Goal: Information Seeking & Learning: Learn about a topic

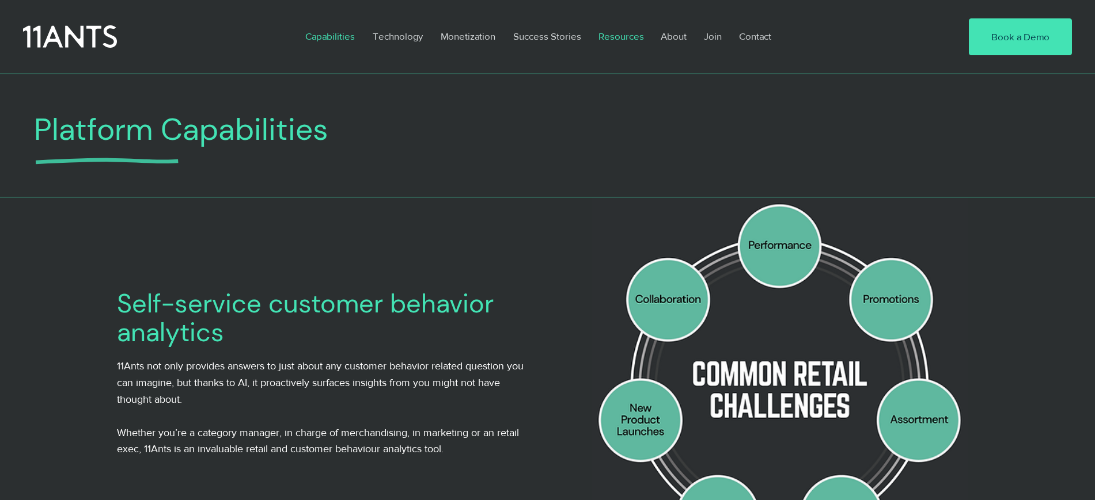
click at [632, 39] on p "Resources" at bounding box center [620, 36] width 57 height 26
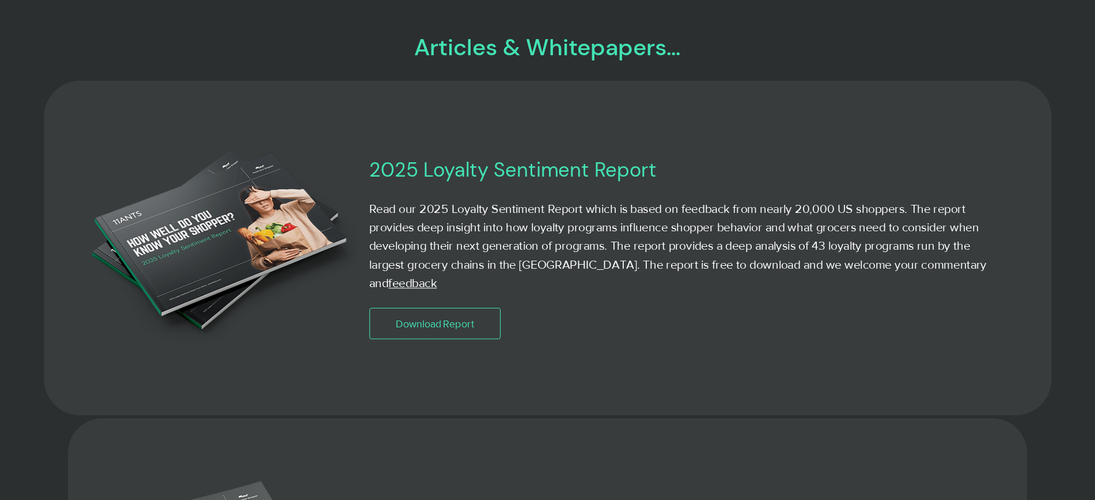
scroll to position [648, 0]
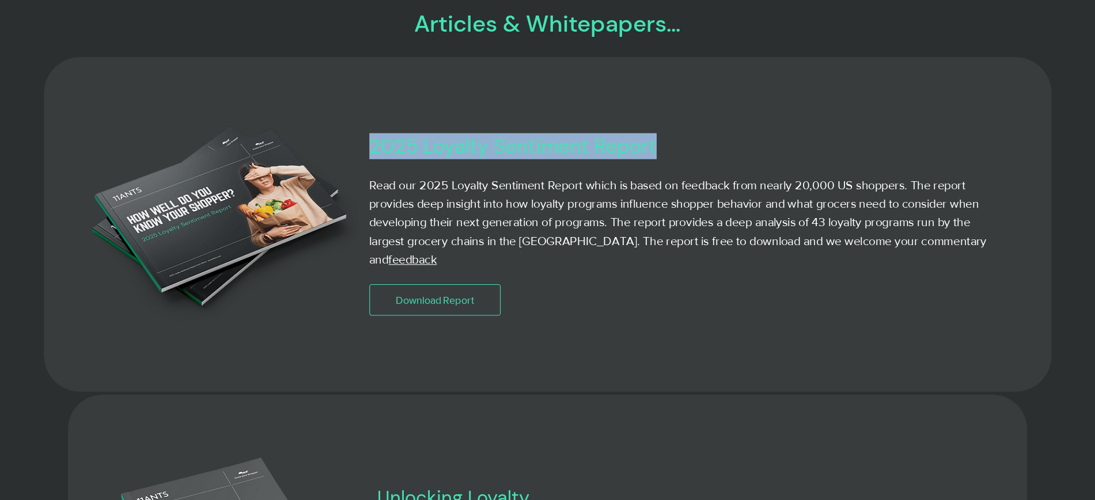
drag, startPoint x: 414, startPoint y: 161, endPoint x: 666, endPoint y: 162, distance: 251.6
click at [666, 159] on h3 "2025 Loyalty Sentiment Report" at bounding box center [639, 146] width 543 height 26
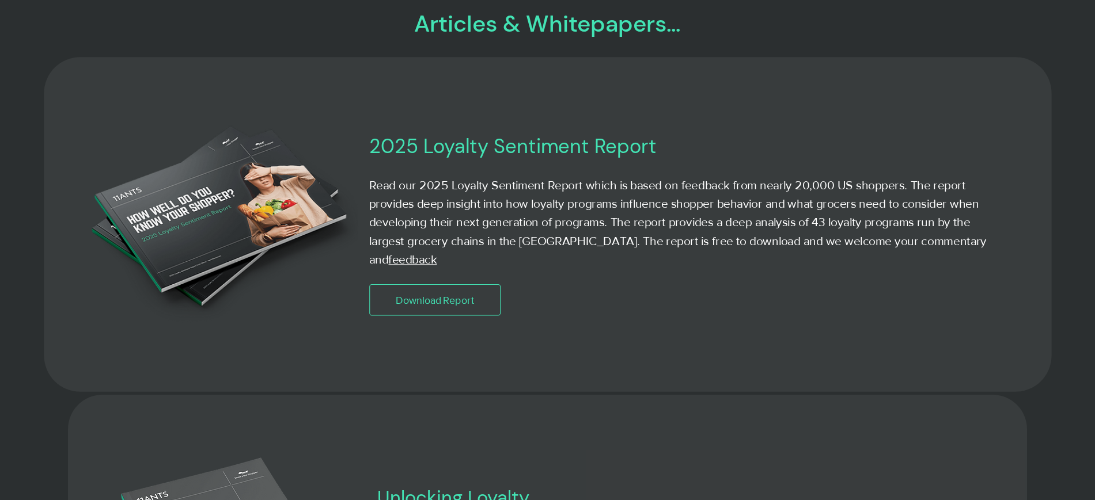
click at [546, 200] on p "Read our 2025 Loyalty Sentiment Report which is based on feedback from nearly 2…" at bounding box center [682, 222] width 628 height 93
drag, startPoint x: 421, startPoint y: 198, endPoint x: 581, endPoint y: 197, distance: 160.1
click at [581, 197] on p "Read our 2025 Loyalty Sentiment Report which is based on feedback from nearly 2…" at bounding box center [682, 222] width 628 height 93
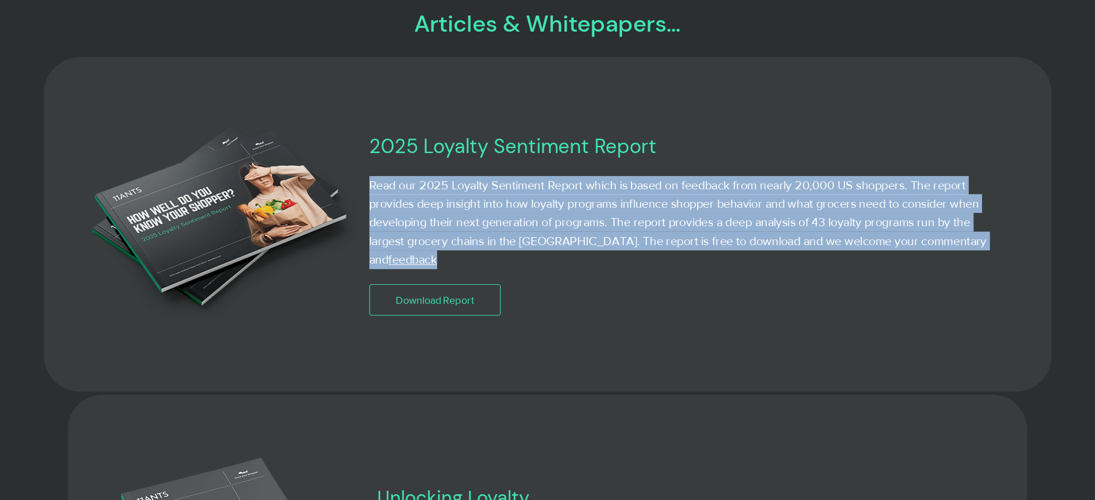
drag, startPoint x: 369, startPoint y: 199, endPoint x: 984, endPoint y: 254, distance: 617.4
click at [984, 254] on p "Read our 2025 Loyalty Sentiment Report which is based on feedback from nearly 2…" at bounding box center [682, 222] width 628 height 93
copy p "Read our 2025 Loyalty Sentiment Report which is based on feedback from nearly 2…"
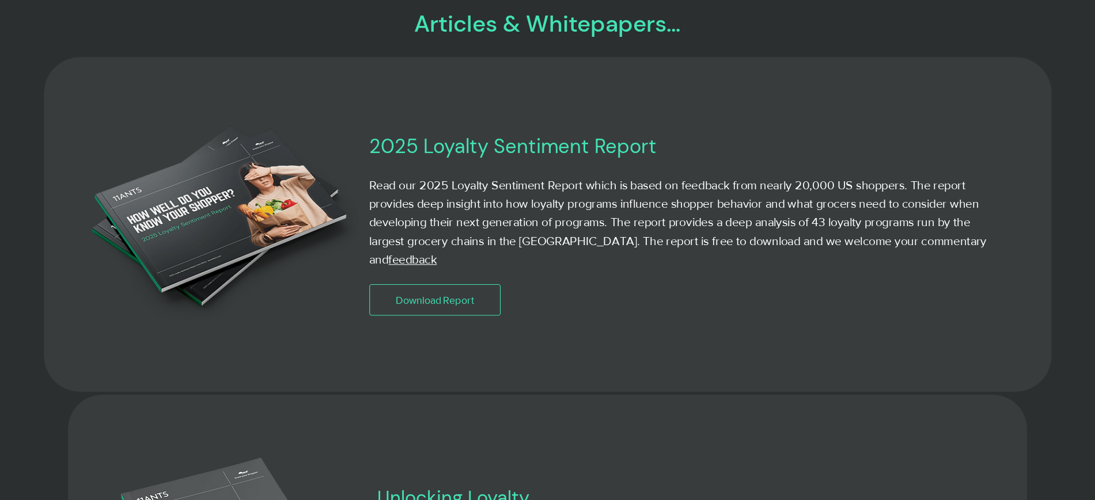
click at [565, 315] on div at bounding box center [547, 224] width 1007 height 335
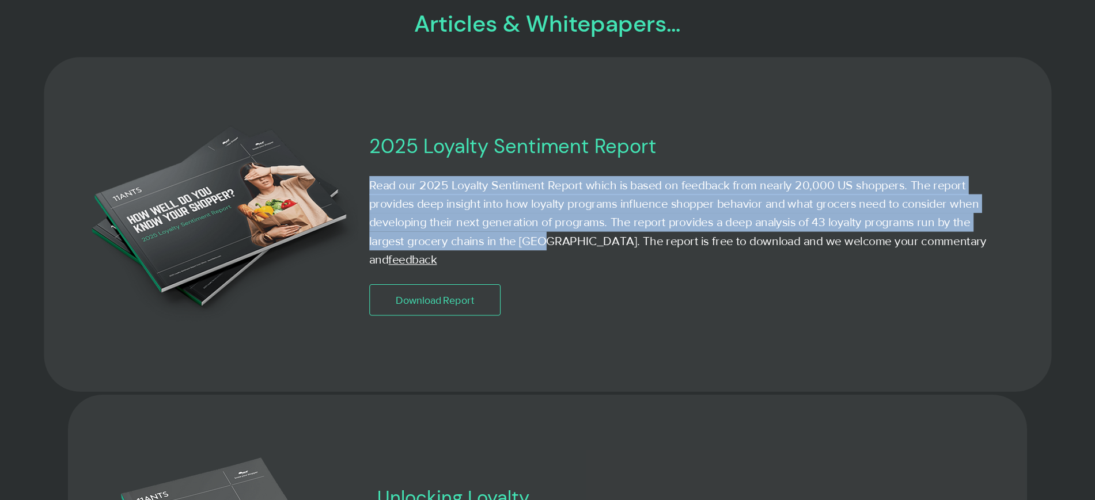
drag, startPoint x: 370, startPoint y: 196, endPoint x: 548, endPoint y: 251, distance: 186.3
click at [548, 251] on p "Read our 2025 Loyalty Sentiment Report which is based on feedback from nearly 2…" at bounding box center [682, 222] width 628 height 93
copy p "Read our 2025 Loyalty Sentiment Report which is based on feedback from nearly 2…"
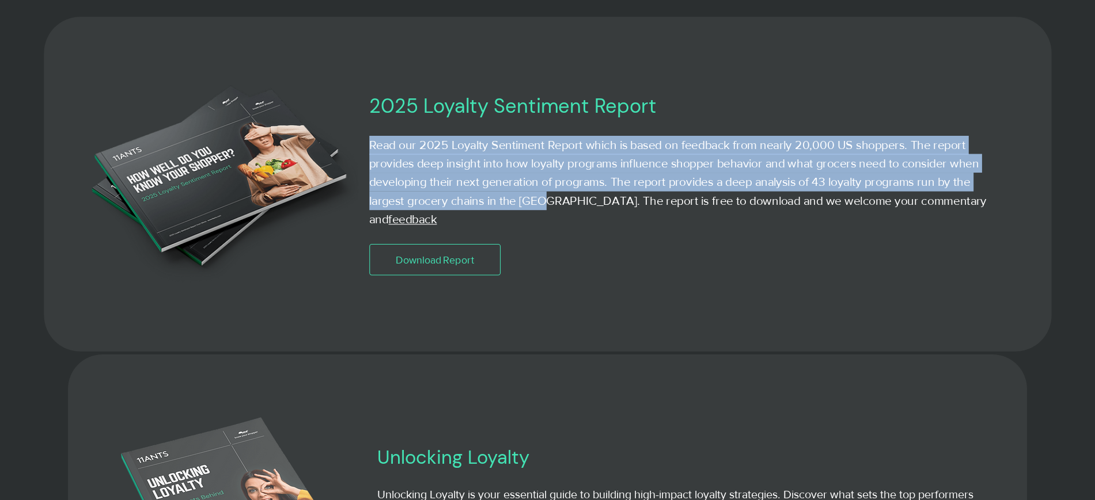
scroll to position [864, 0]
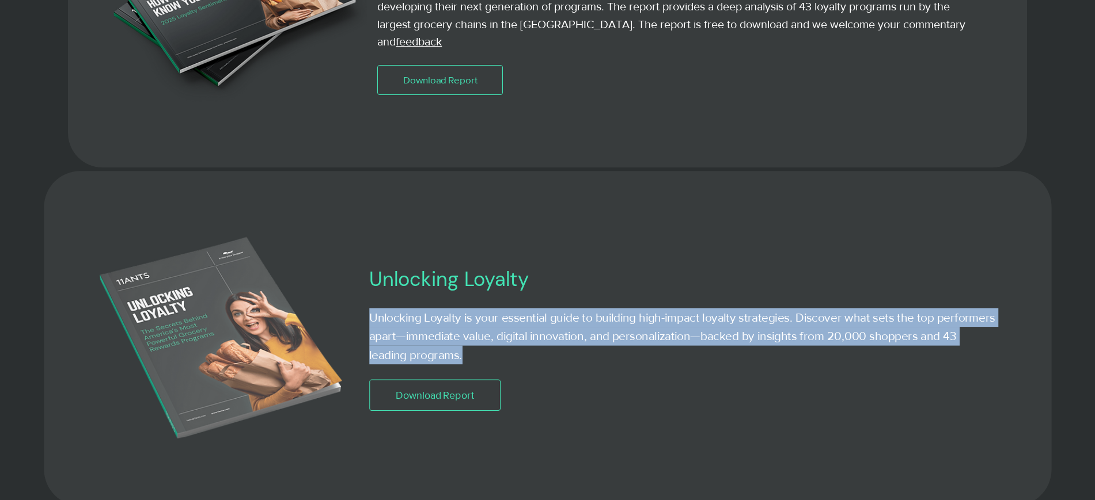
drag, startPoint x: 371, startPoint y: 325, endPoint x: 511, endPoint y: 356, distance: 143.5
click at [511, 356] on p "Unlocking Loyalty is your essential guide to building high-impact loyalty strat…" at bounding box center [682, 337] width 628 height 56
copy p "Unlocking Loyalty is your essential guide to building high-impact loyalty strat…"
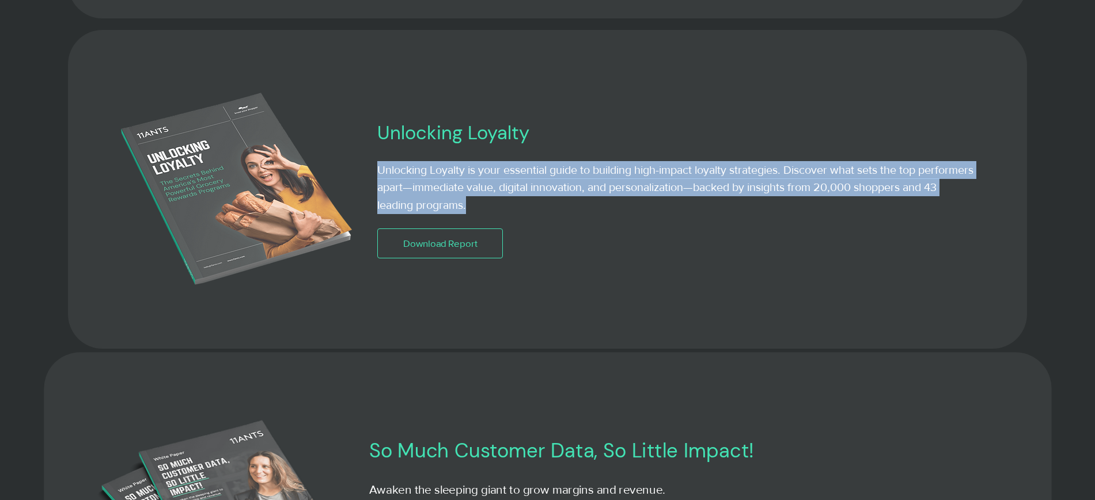
scroll to position [936, 0]
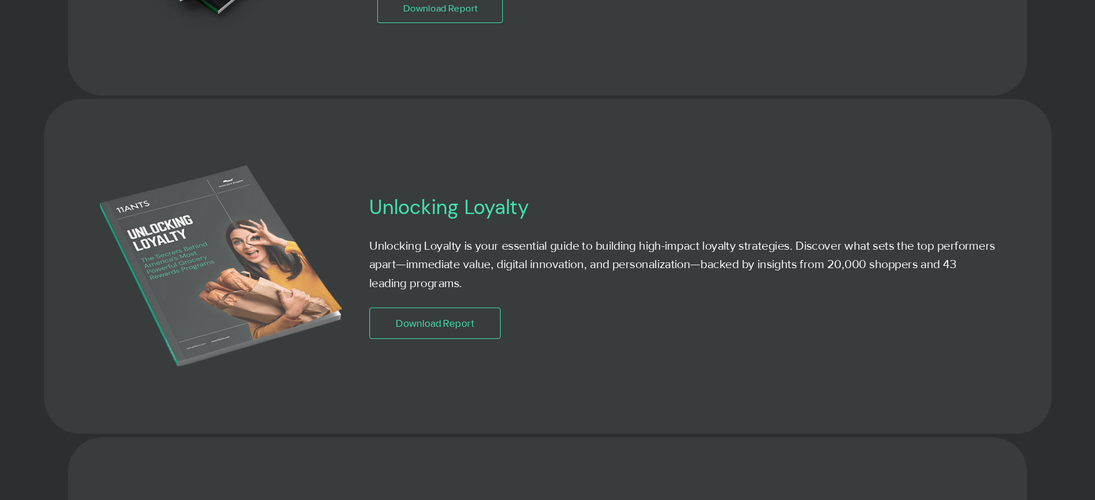
click at [613, 320] on div at bounding box center [682, 266] width 628 height 145
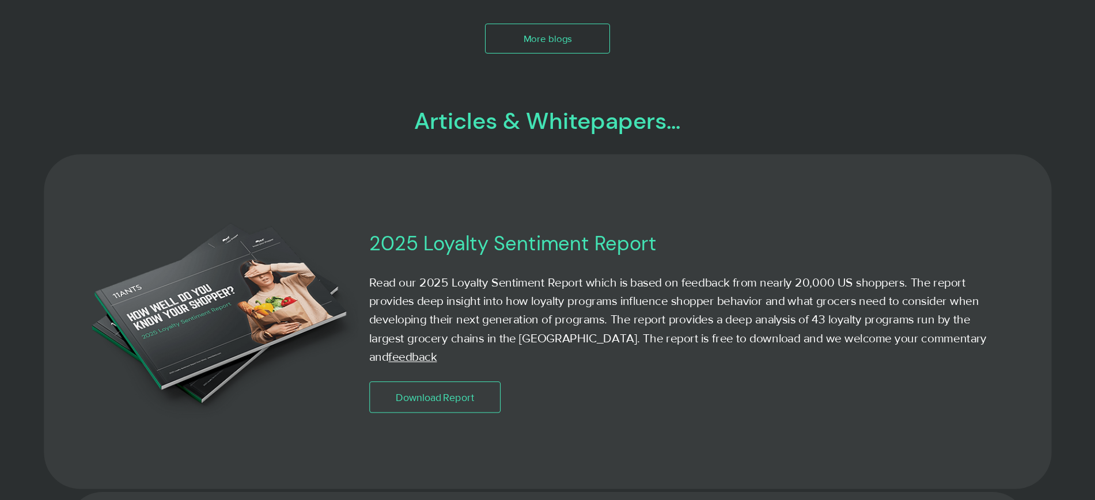
scroll to position [504, 0]
